Goal: Find contact information

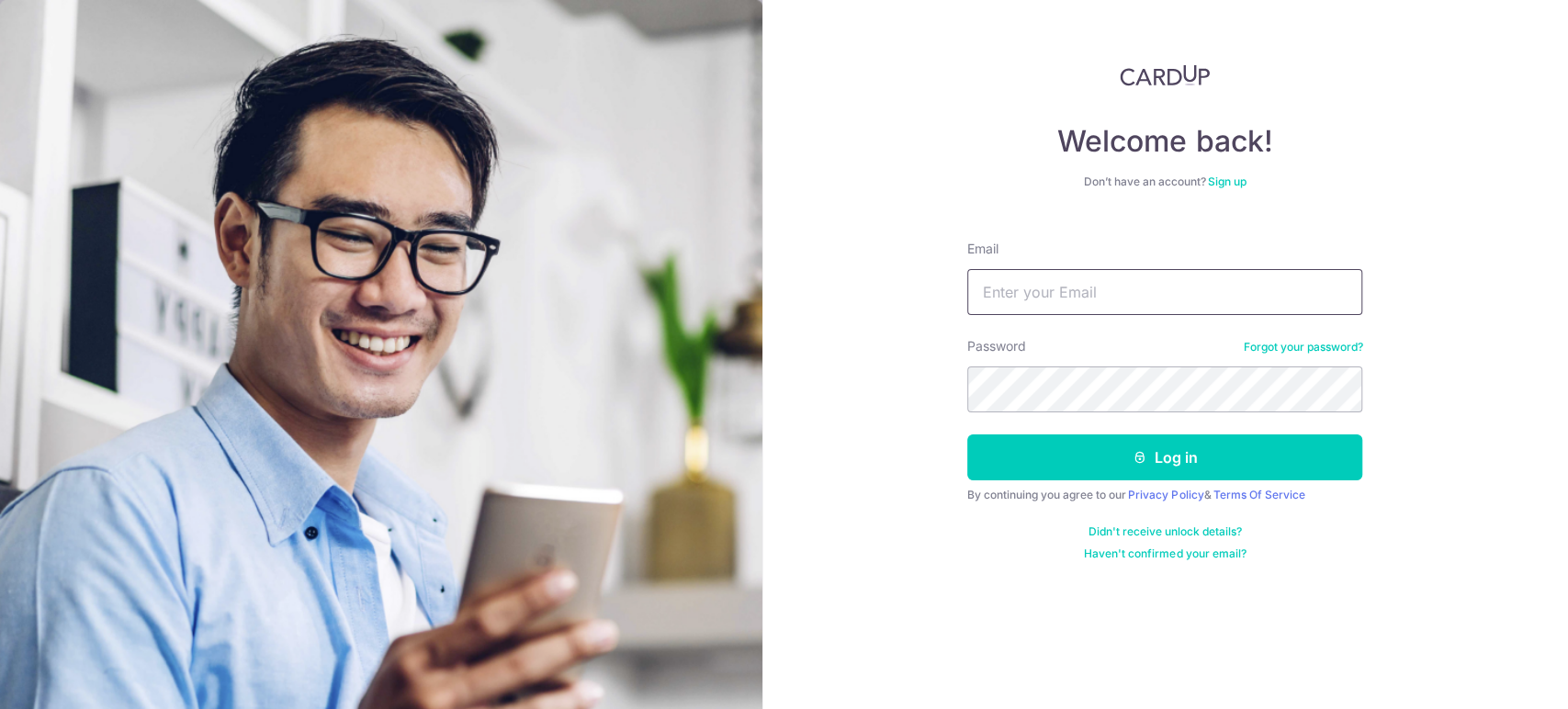
type input "[EMAIL_ADDRESS][DOMAIN_NAME]"
click at [1030, 481] on form "Email jaryltoo@astria.com.sg Password Forgot your password? Log in By continuin…" at bounding box center [1164, 393] width 395 height 335
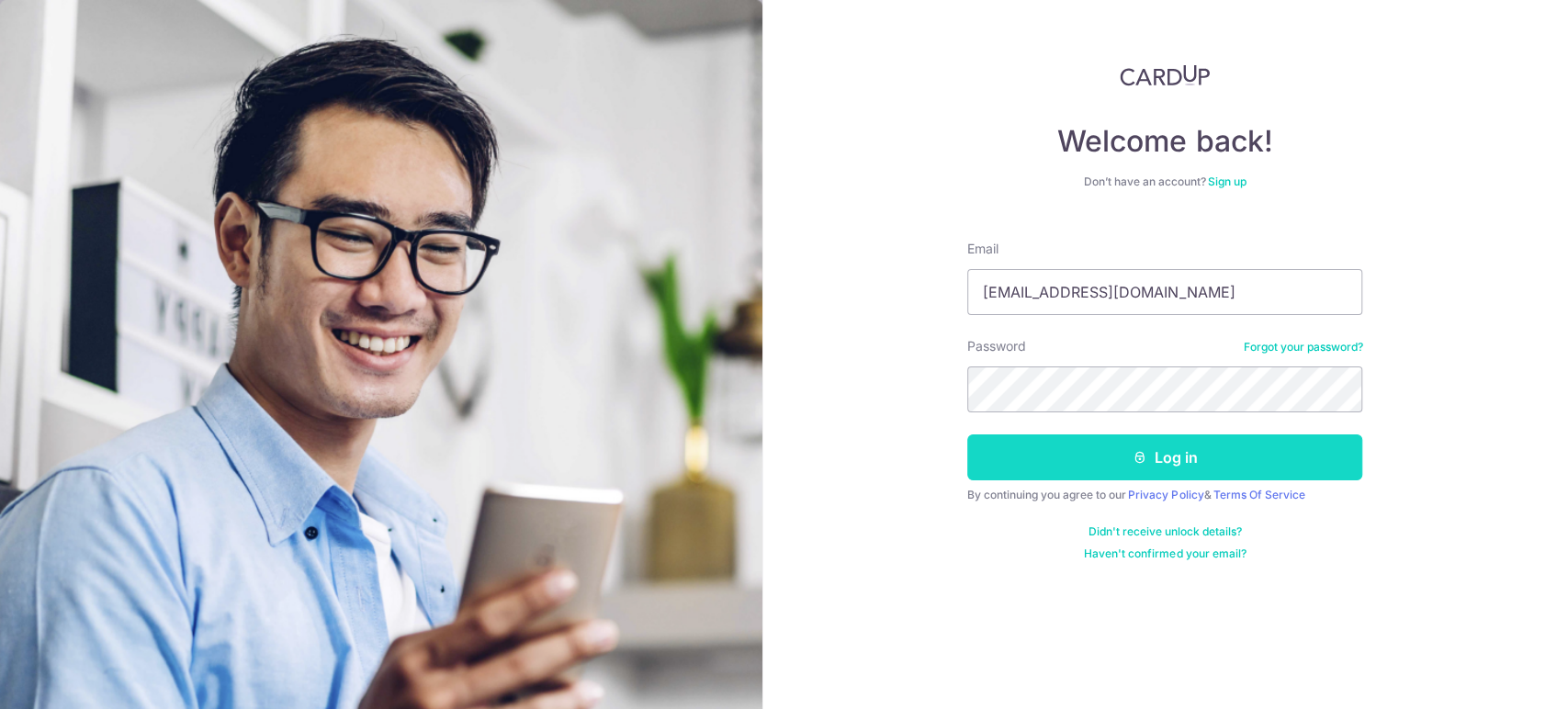
click at [1030, 471] on button "Log in" at bounding box center [1164, 457] width 395 height 46
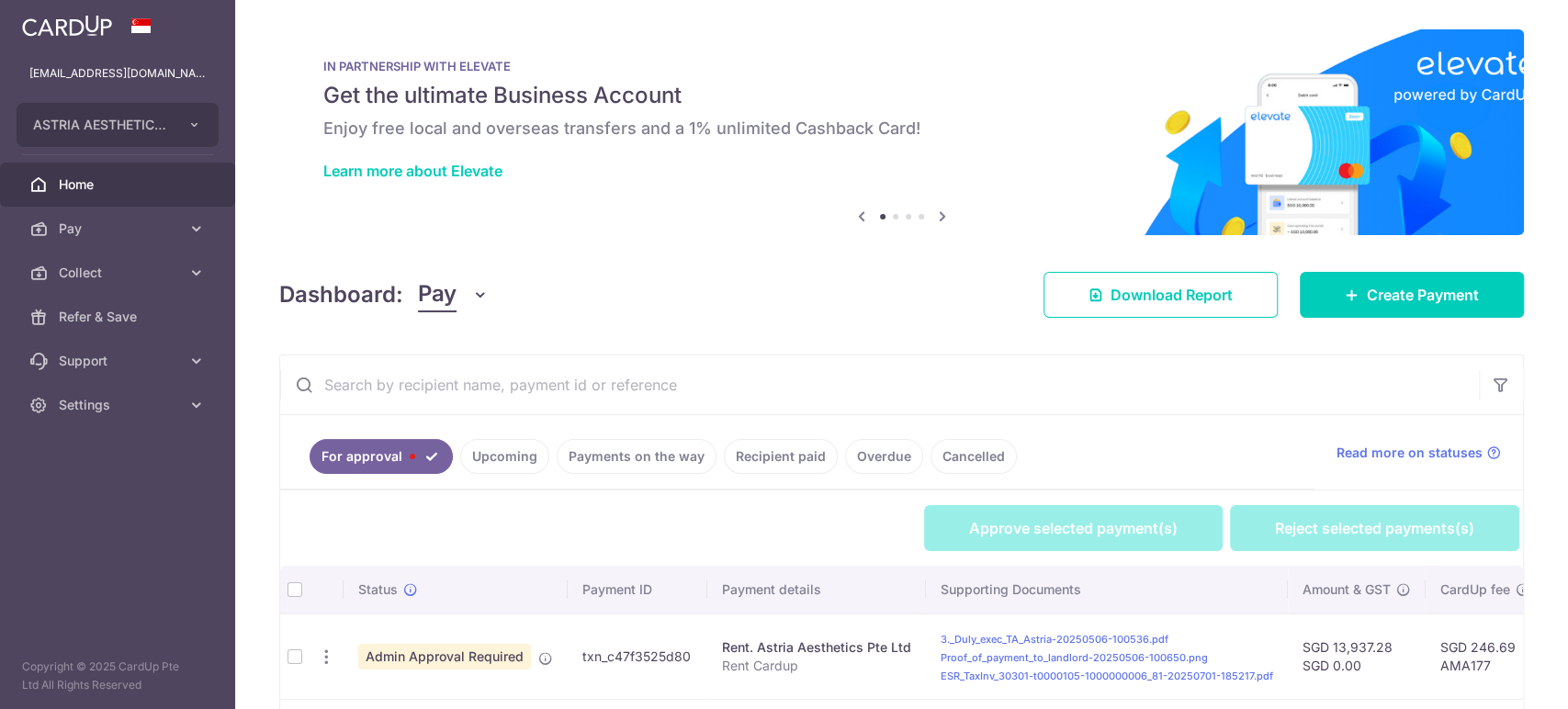
click at [410, 278] on div "Dashboard: Pay Pay Collect" at bounding box center [383, 295] width 209 height 35
click at [445, 296] on span "Pay" at bounding box center [436, 295] width 38 height 35
click at [473, 387] on link "Collect" at bounding box center [514, 390] width 191 height 44
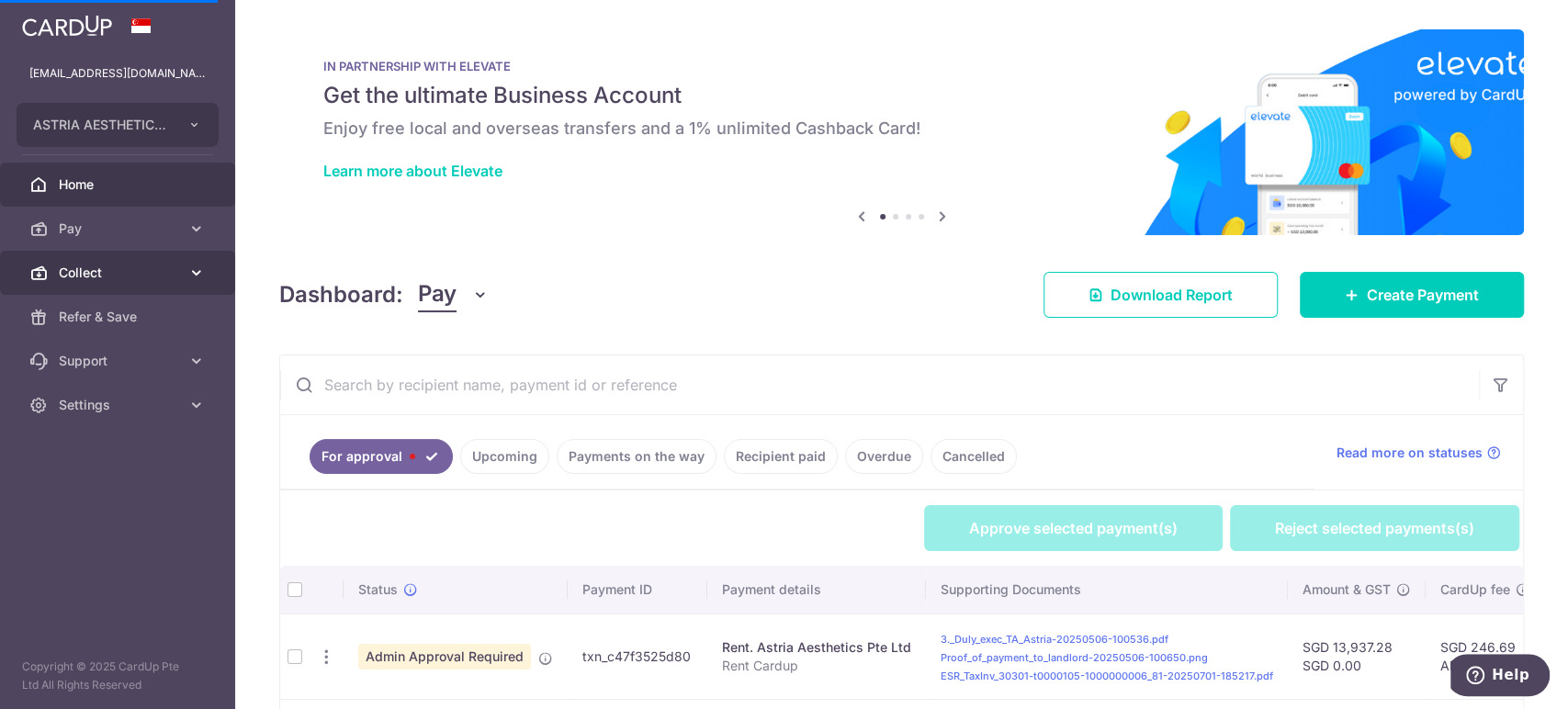
click at [162, 277] on span "Collect" at bounding box center [119, 272] width 121 height 19
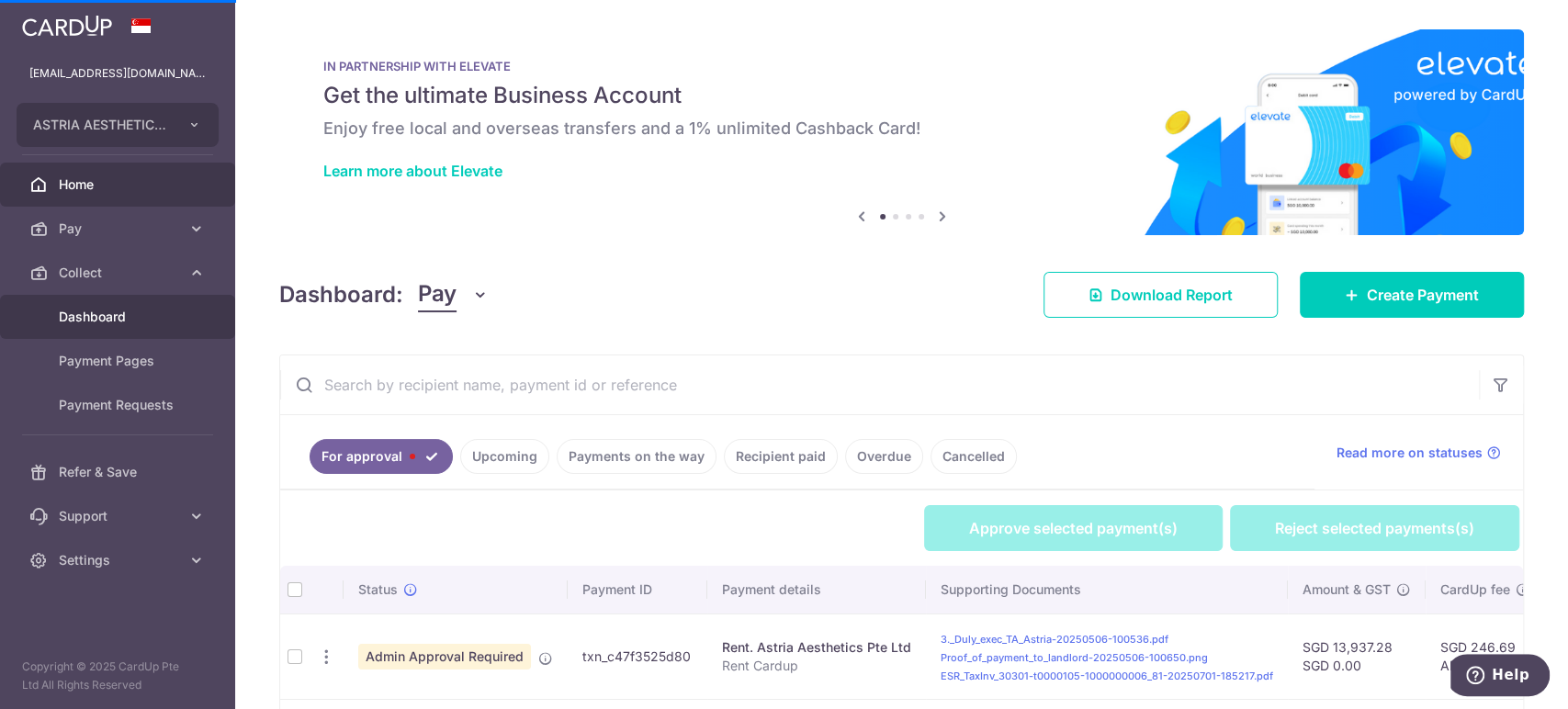
click at [137, 331] on link "Dashboard" at bounding box center [117, 316] width 235 height 44
click at [450, 300] on span "Pay" at bounding box center [436, 295] width 38 height 35
click at [462, 384] on link "Collect" at bounding box center [514, 390] width 191 height 44
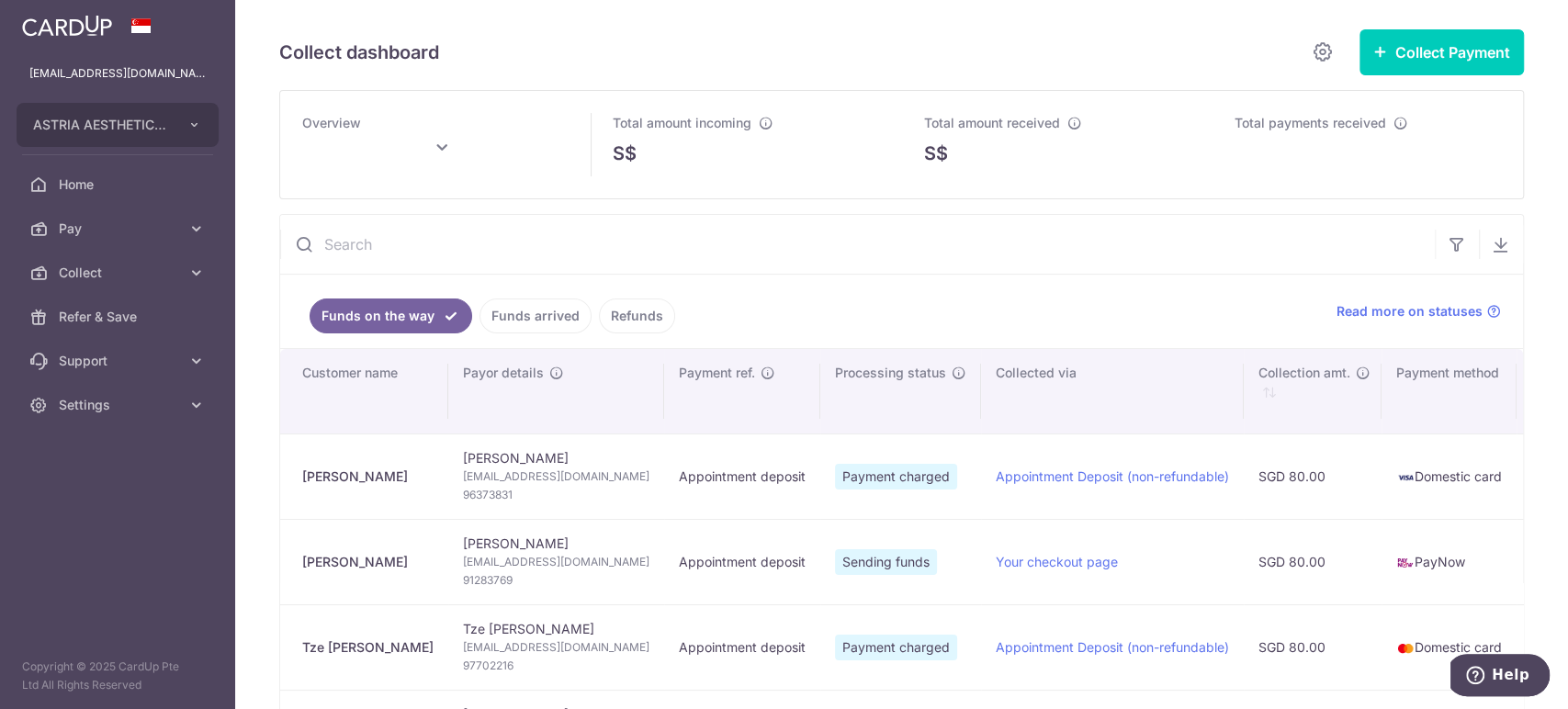
drag, startPoint x: 443, startPoint y: 471, endPoint x: 300, endPoint y: 479, distance: 143.2
click at [300, 479] on td "[PERSON_NAME]" at bounding box center [364, 475] width 168 height 85
copy div "[PERSON_NAME]"
click at [541, 477] on span "[EMAIL_ADDRESS][DOMAIN_NAME]" at bounding box center [556, 476] width 187 height 19
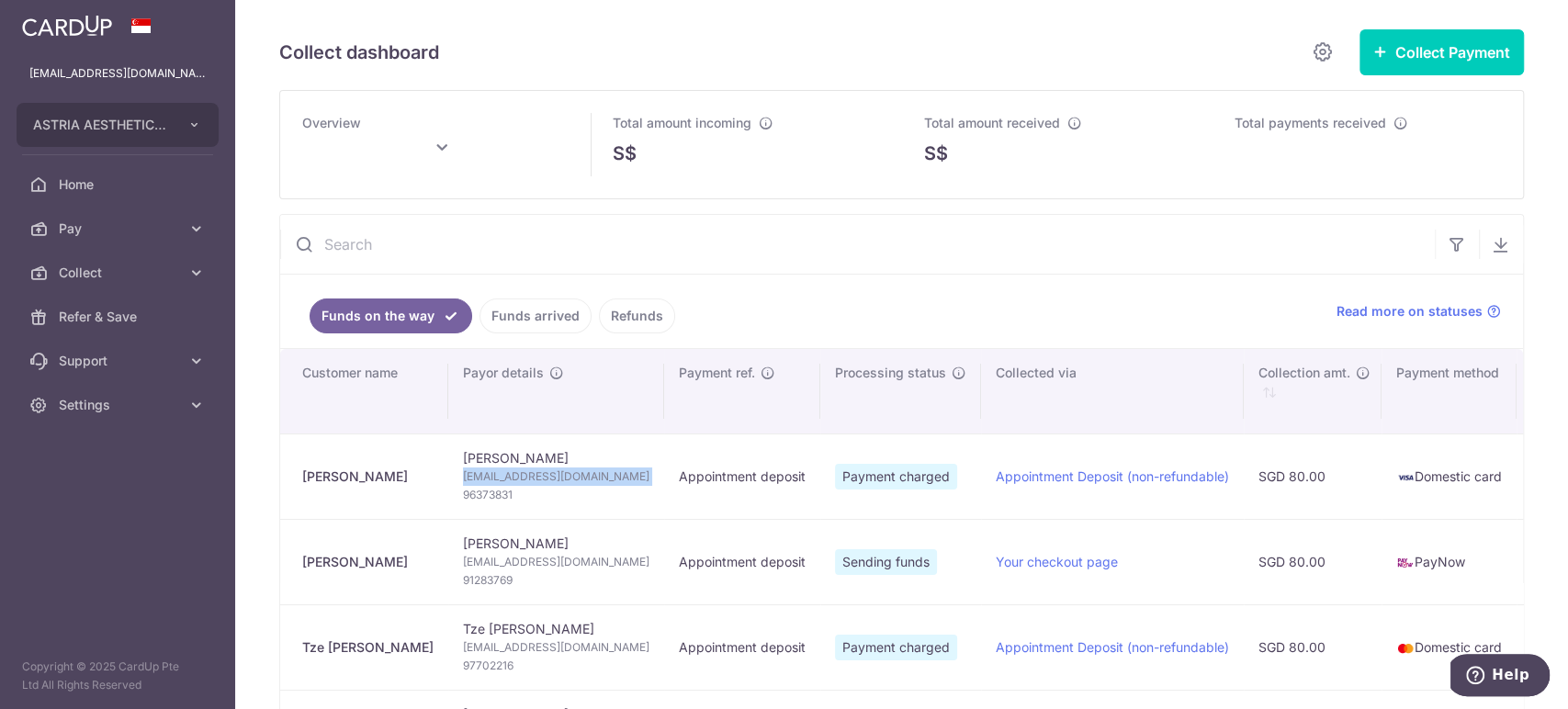
click at [541, 477] on span "[EMAIL_ADDRESS][DOMAIN_NAME]" at bounding box center [556, 476] width 187 height 19
copy td "[EMAIL_ADDRESS][DOMAIN_NAME]"
click at [498, 492] on span "96373831" at bounding box center [556, 495] width 187 height 19
copy span "96373831"
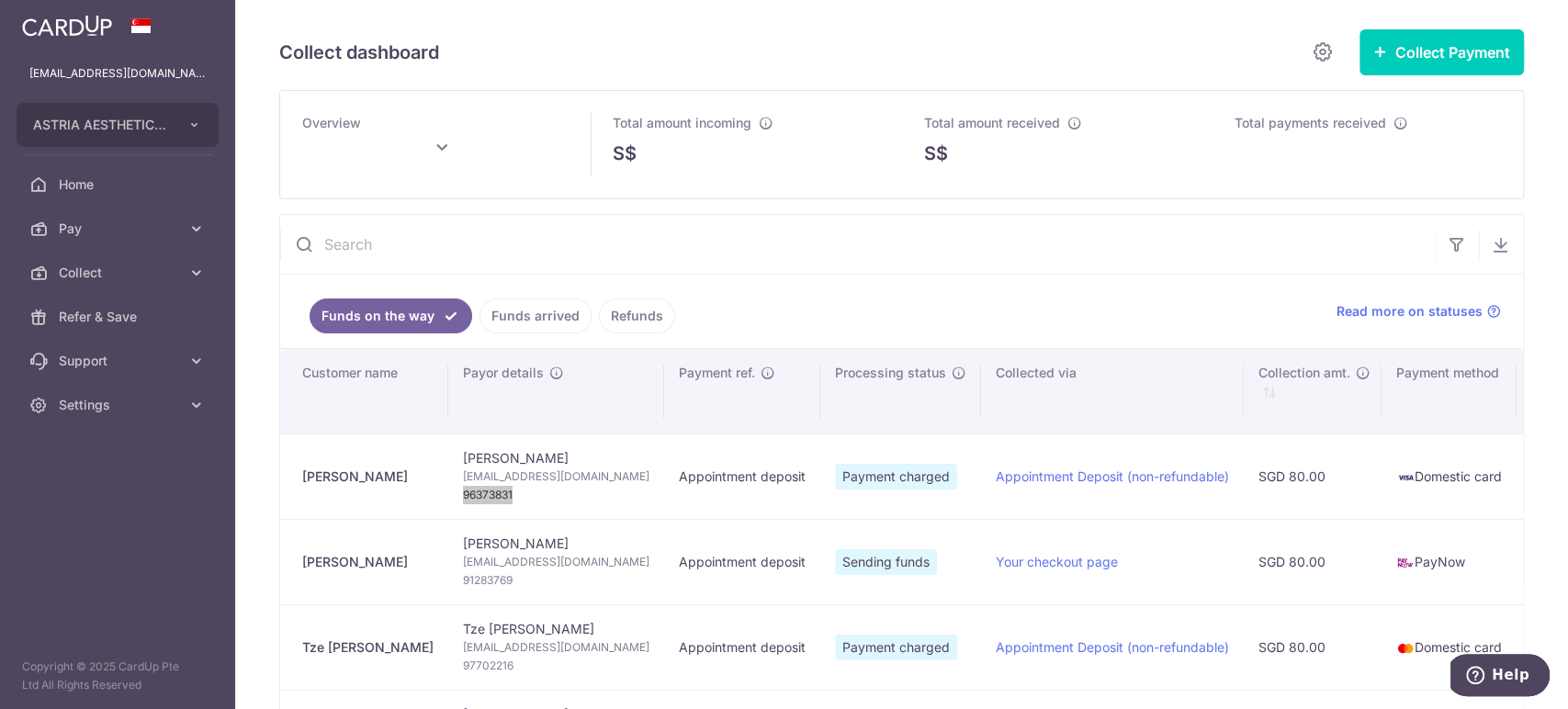
type input "[DATE]"
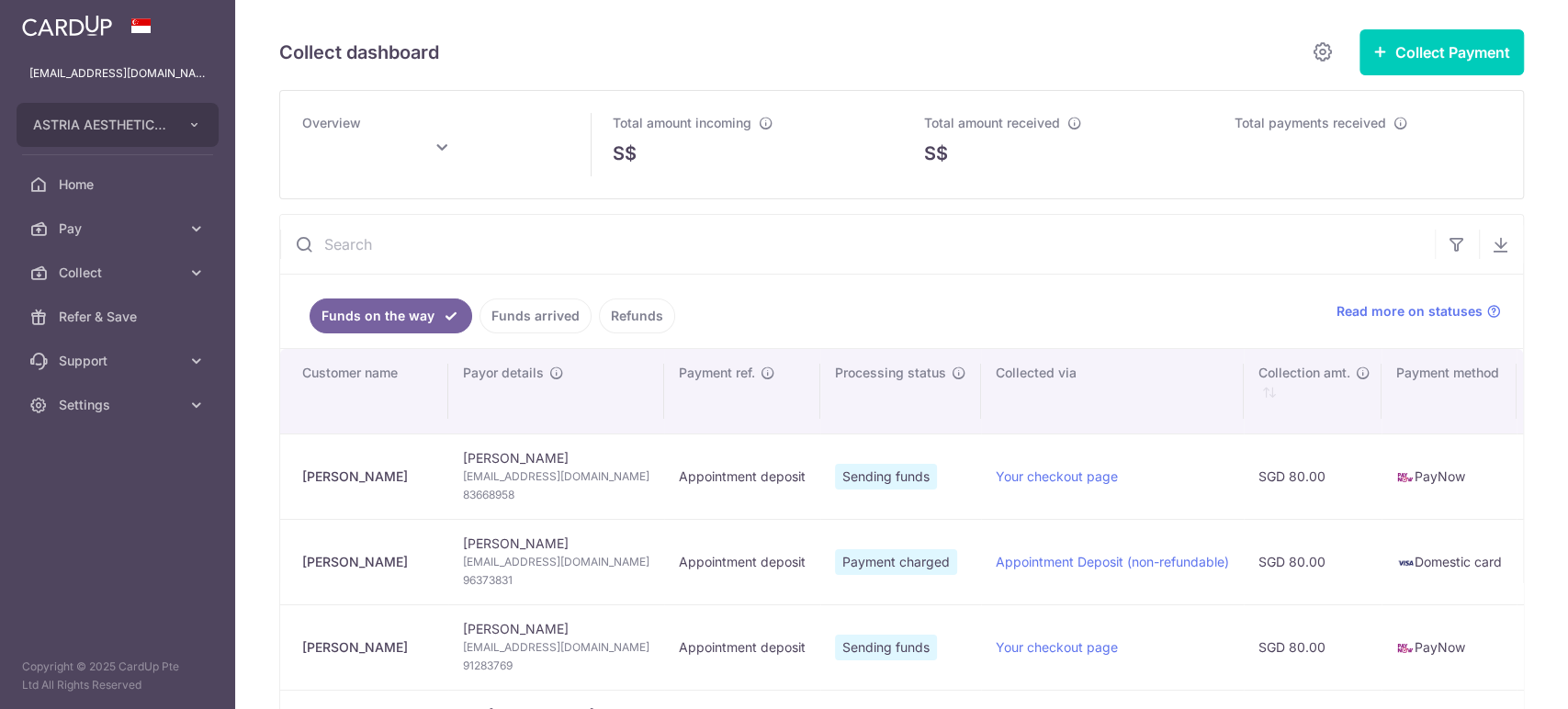
click at [348, 468] on div "Lam Yi" at bounding box center [368, 476] width 132 height 19
click at [332, 467] on div "Lam Yi" at bounding box center [368, 476] width 132 height 19
copy tr "Lam Yi"
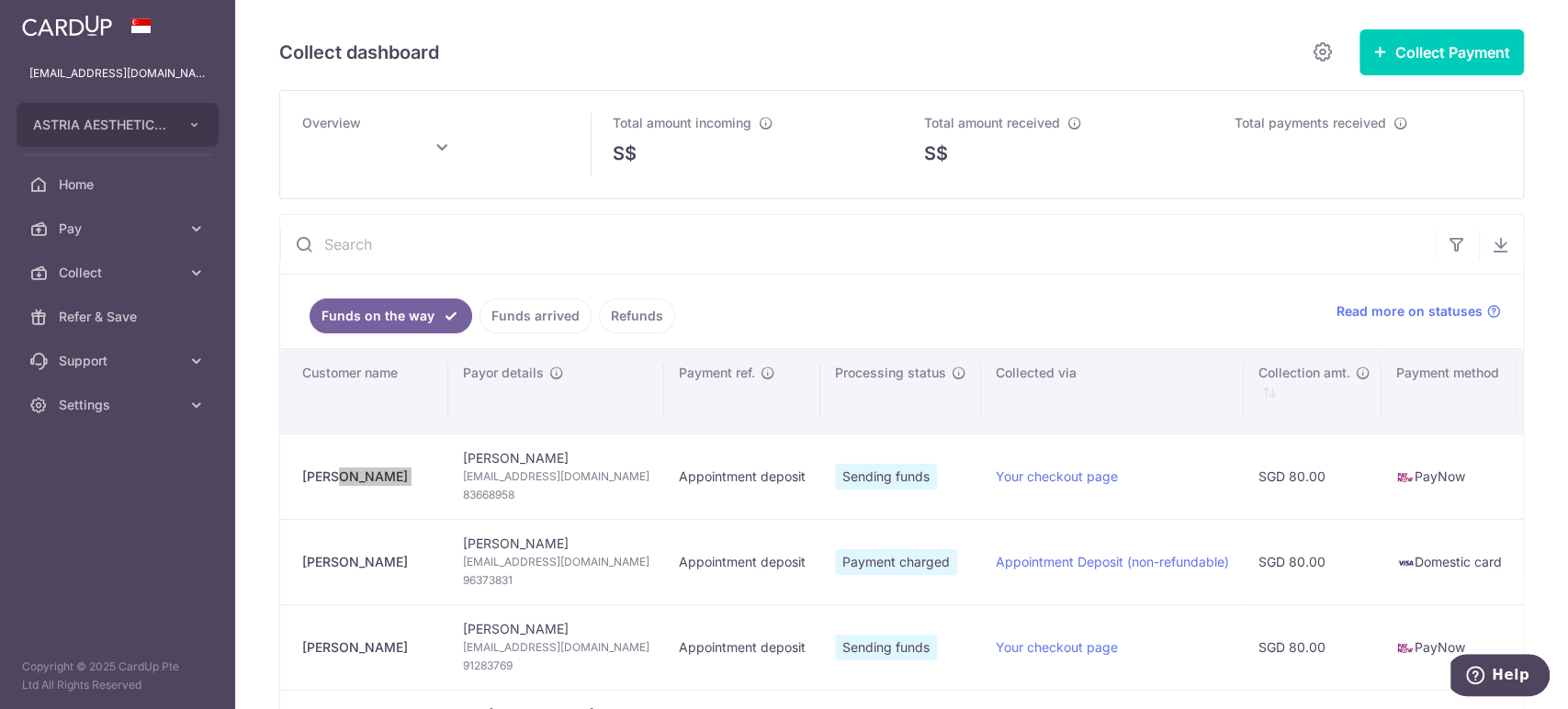
type input "[DATE]"
click at [575, 479] on span "lamyi1996@hotmail.com" at bounding box center [556, 476] width 187 height 19
click at [575, 478] on span "lamyi1996@hotmail.com" at bounding box center [556, 476] width 187 height 19
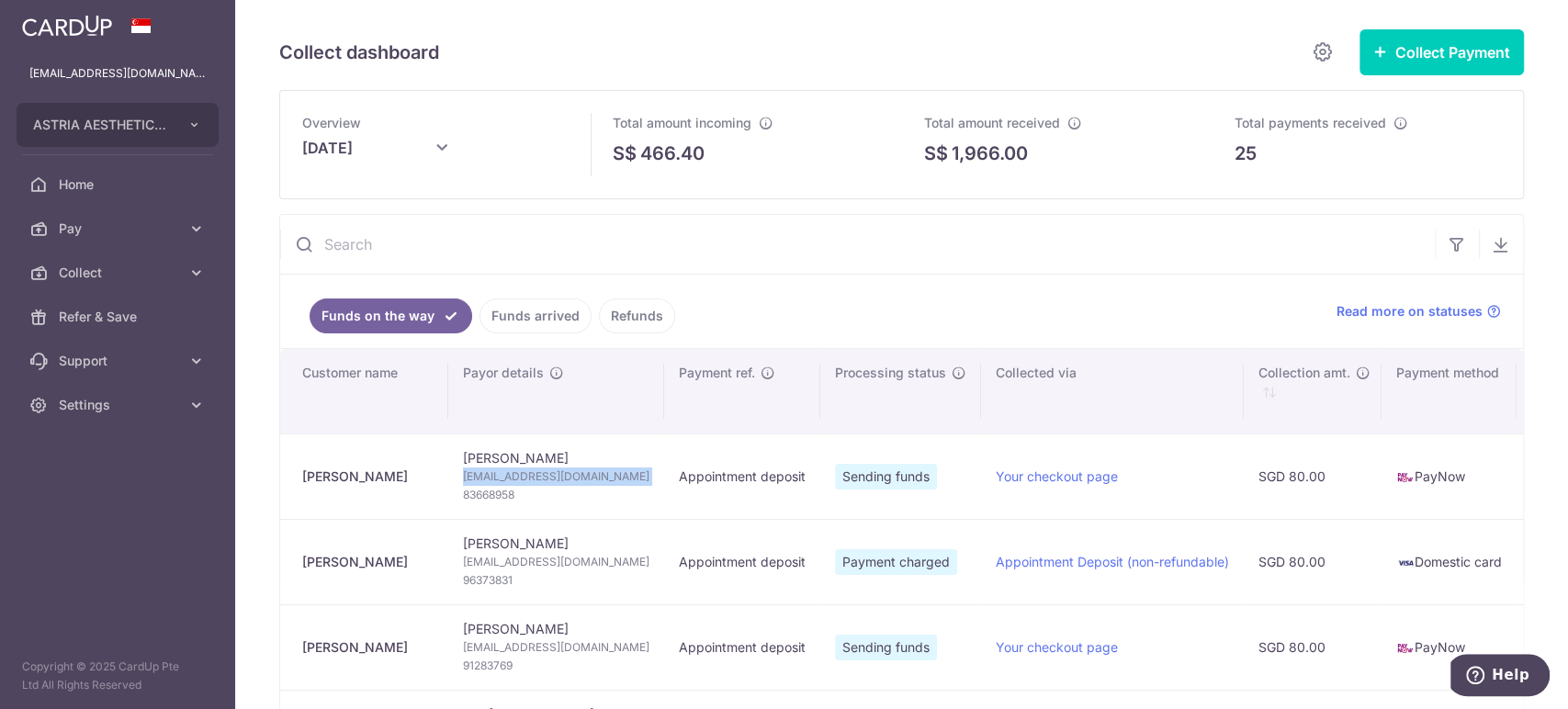
click at [575, 478] on span "lamyi1996@hotmail.com" at bounding box center [556, 476] width 187 height 19
copy td "lamyi1996@hotmail.com"
click at [506, 490] on span "83668958" at bounding box center [556, 495] width 187 height 19
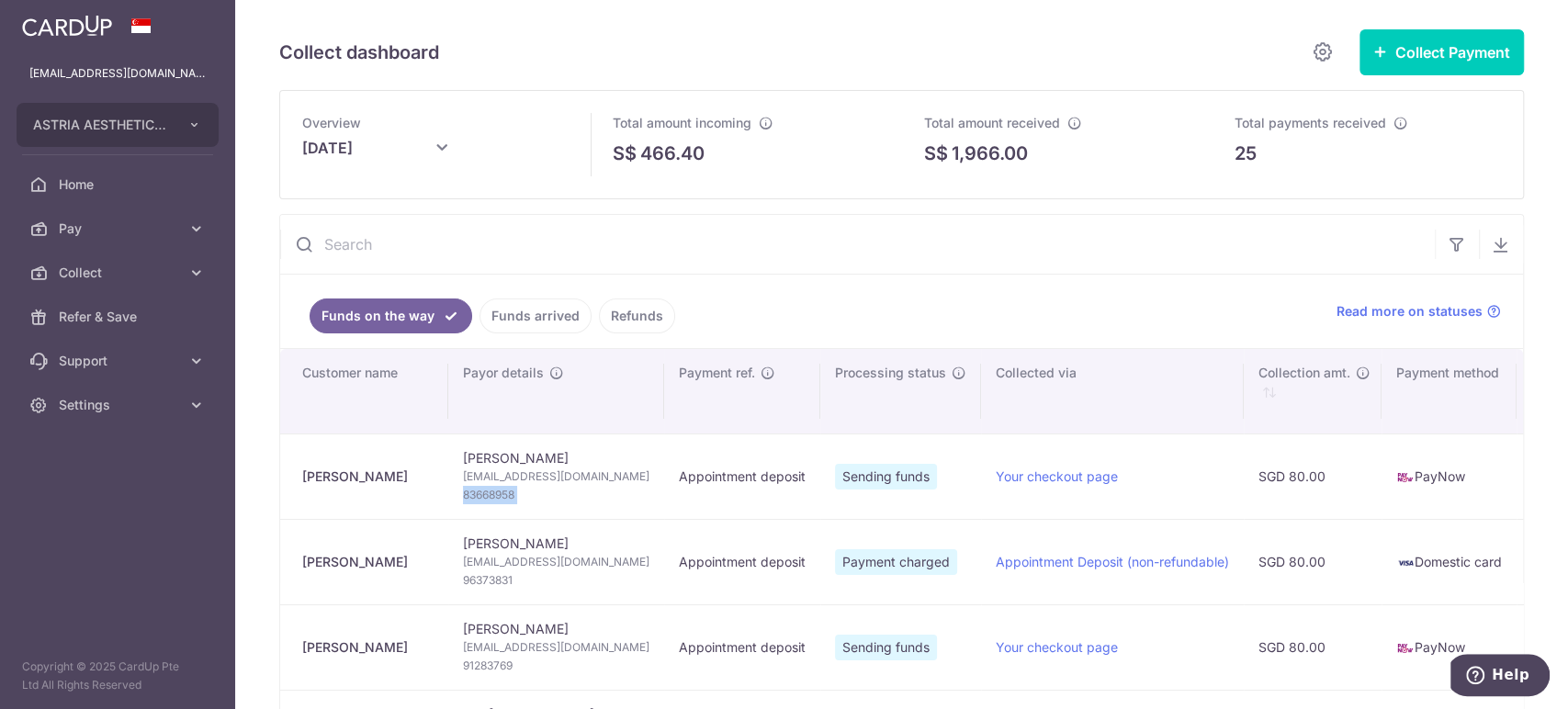
copy tr "83668958"
